Goal: Task Accomplishment & Management: Manage account settings

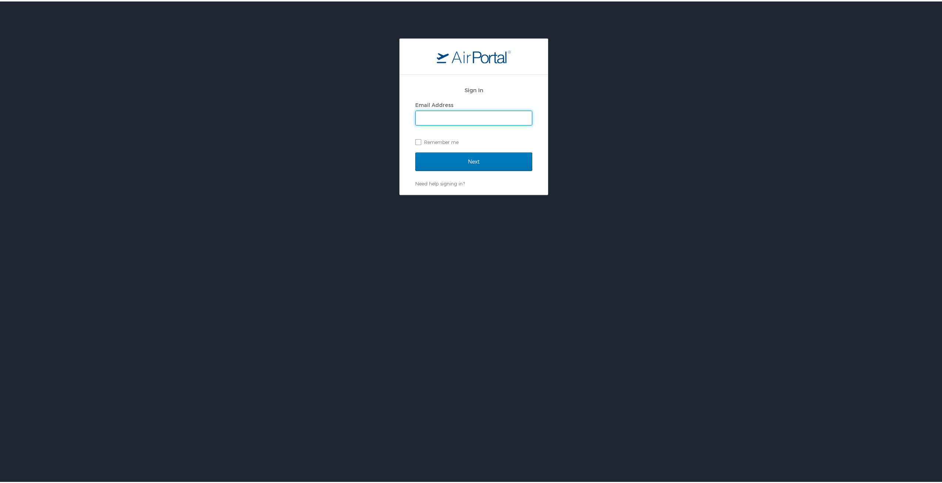
type input "cohawkins@sulc.edu"
click at [470, 159] on input "Next" at bounding box center [473, 160] width 117 height 18
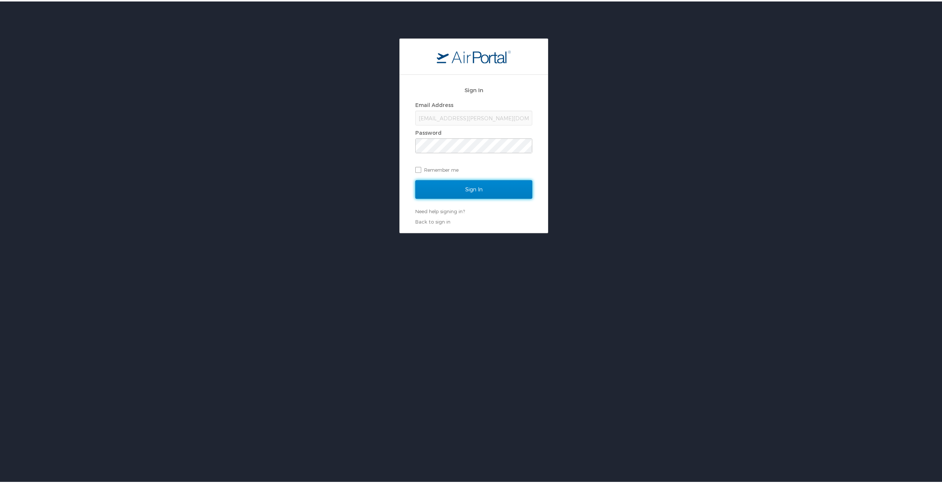
click at [471, 191] on input "Sign In" at bounding box center [473, 188] width 117 height 18
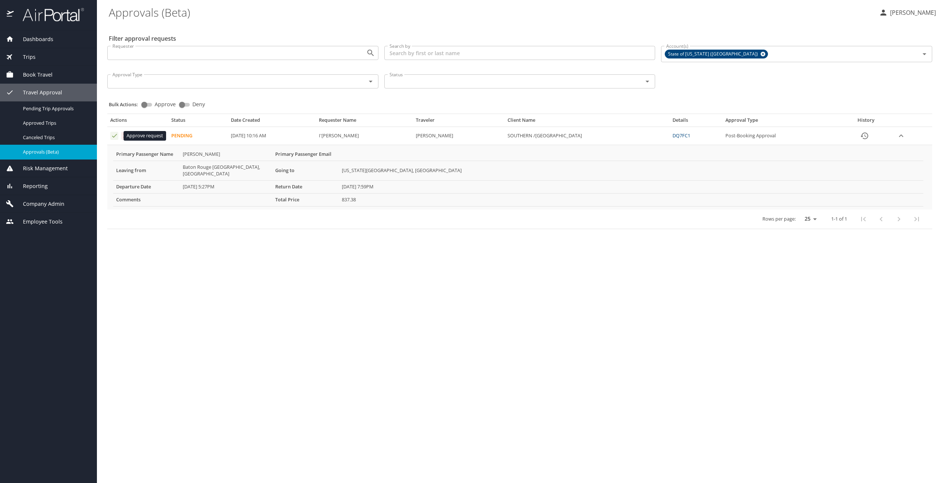
click at [116, 137] on icon "Approval table" at bounding box center [114, 135] width 7 height 7
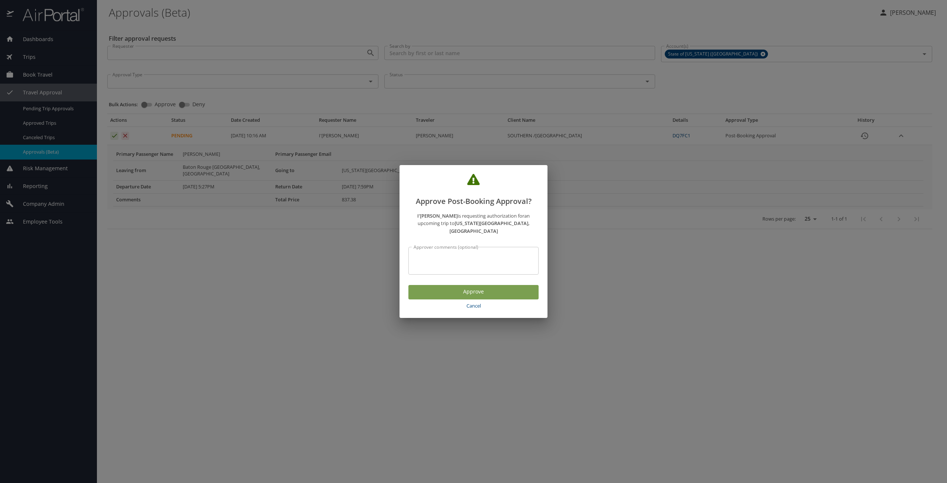
click at [467, 289] on span "Approve" at bounding box center [473, 291] width 118 height 9
